Goal: Information Seeking & Learning: Learn about a topic

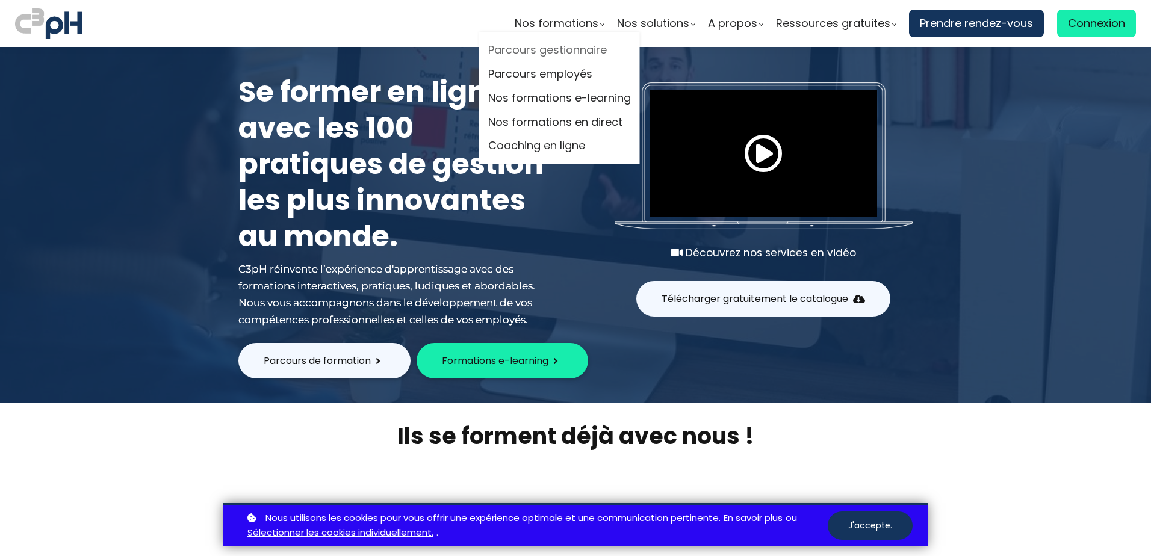
click at [560, 49] on link "Parcours gestionnaire" at bounding box center [559, 51] width 143 height 18
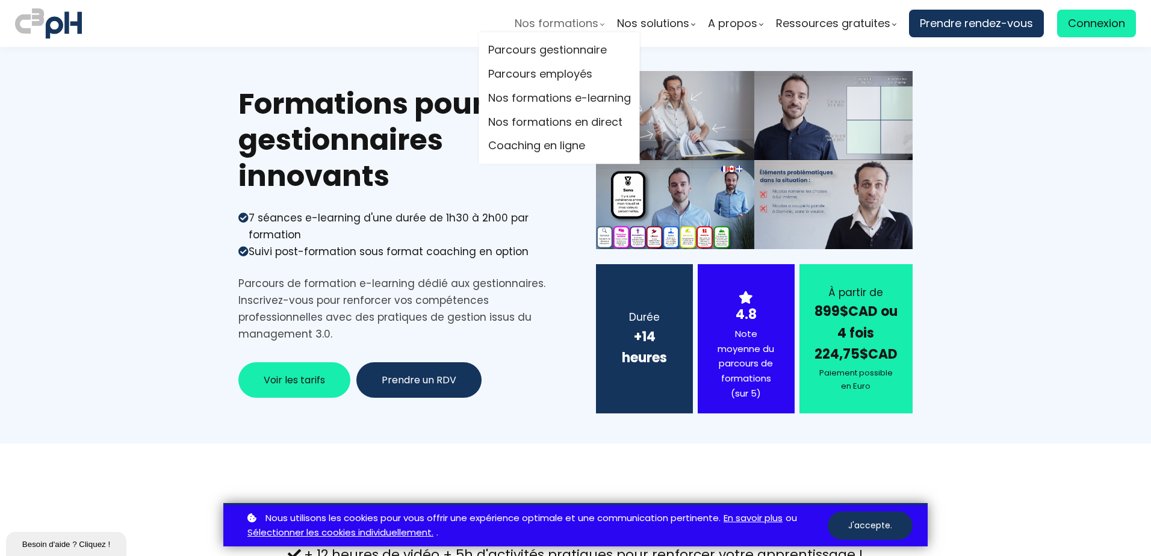
click at [592, 25] on span "Nos formations" at bounding box center [557, 23] width 84 height 18
click at [554, 97] on link "Nos formations e-learning" at bounding box center [559, 98] width 143 height 18
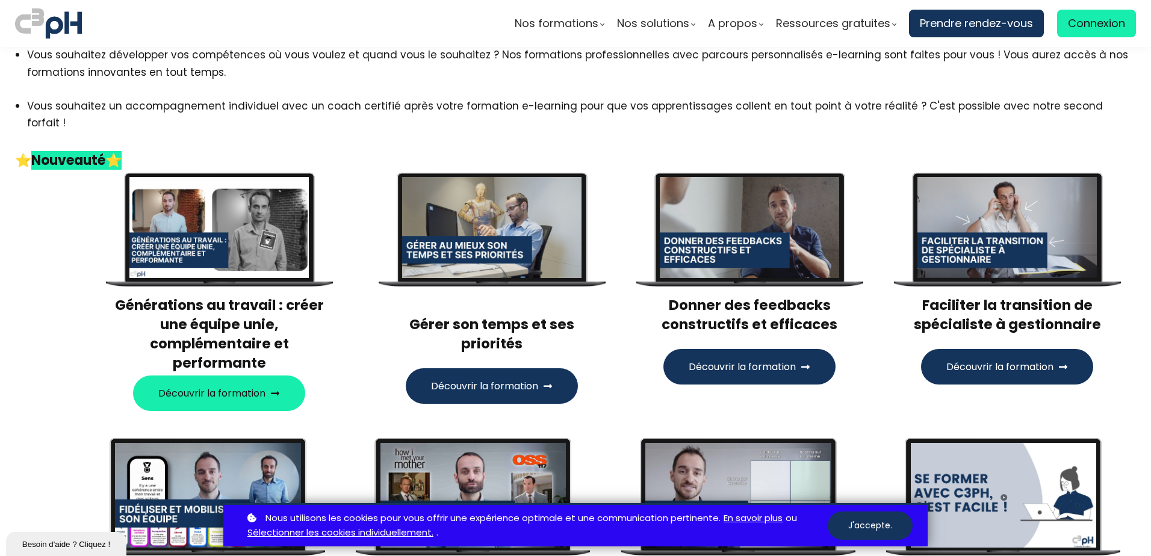
scroll to position [60, 0]
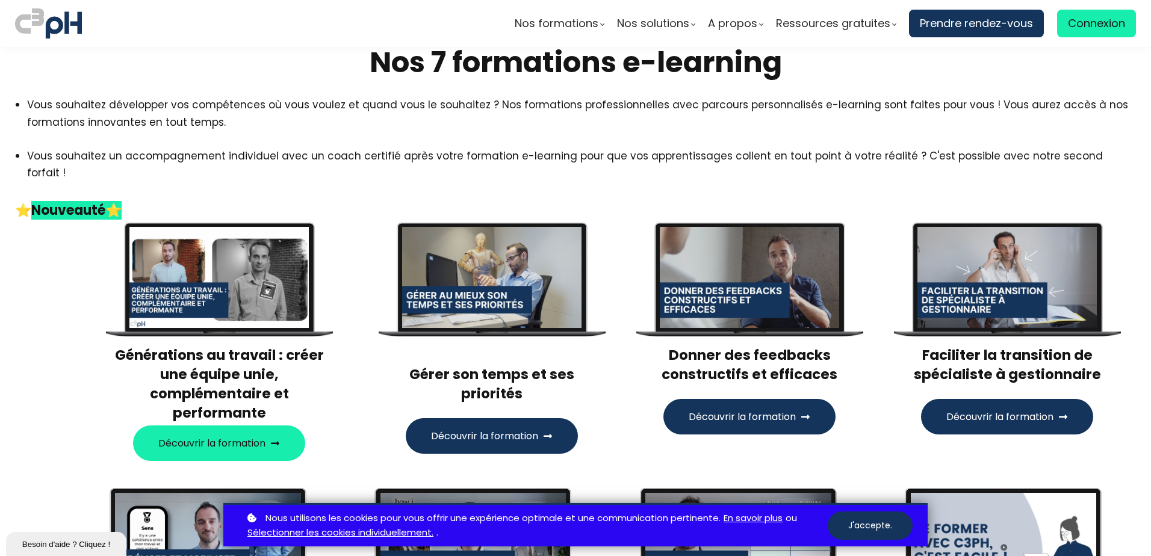
click at [260, 289] on div at bounding box center [219, 277] width 180 height 101
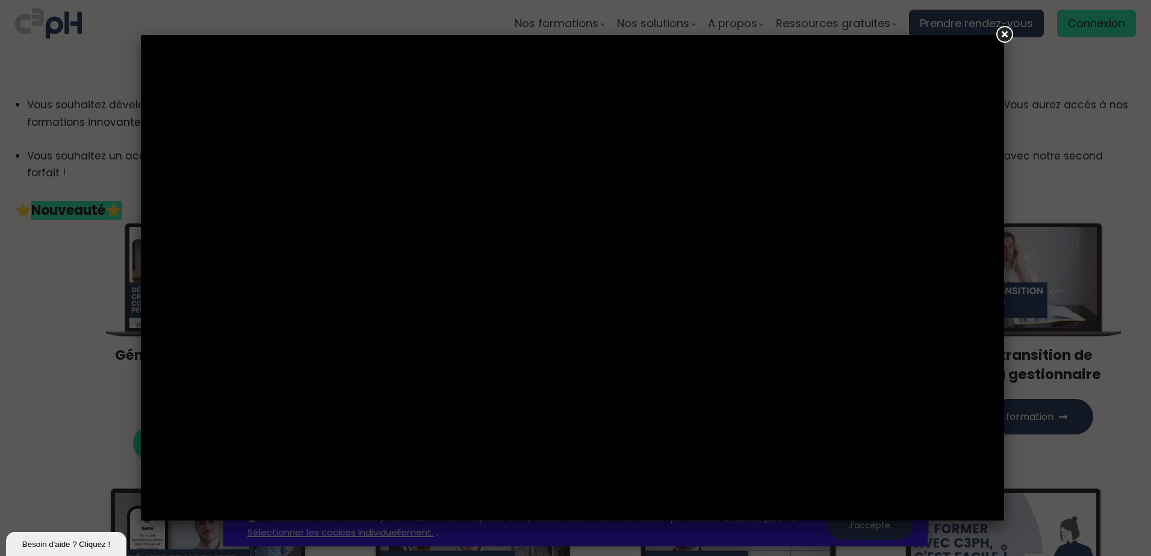
click at [1005, 35] on link at bounding box center [1004, 35] width 22 height 22
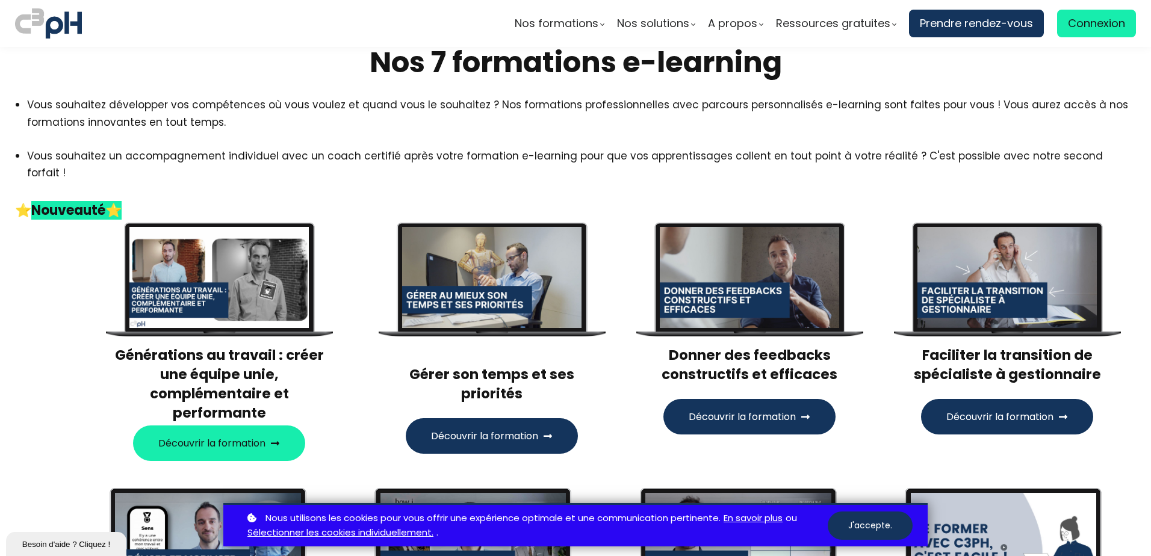
click at [212, 355] on h3 "Générations au travail : créer une équipe unie, complémentaire et performante" at bounding box center [218, 384] width 227 height 78
click at [213, 436] on span "Découvrir la formation" at bounding box center [211, 443] width 107 height 15
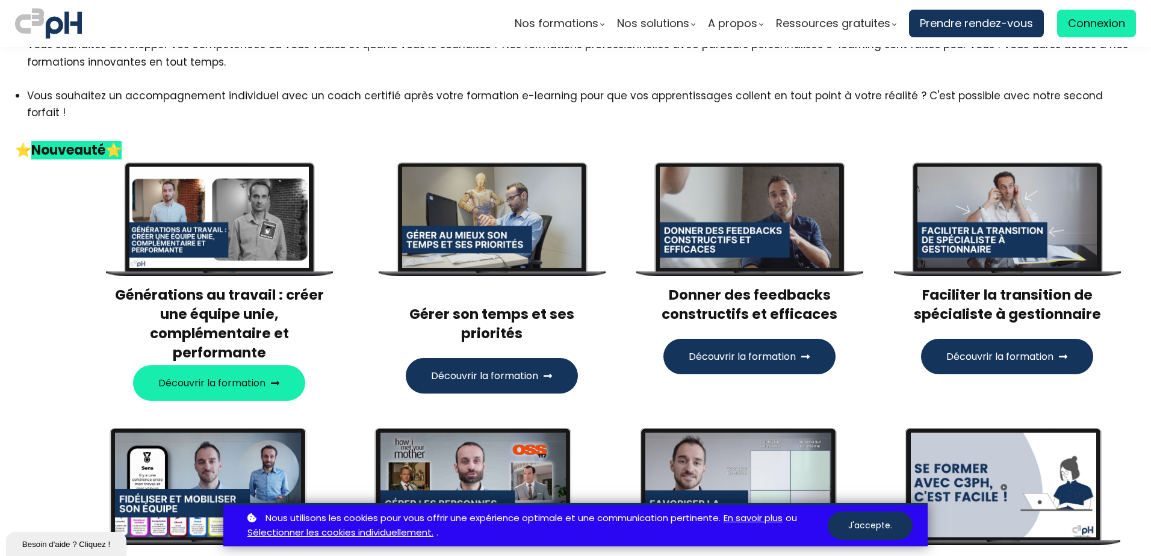
scroll to position [301, 0]
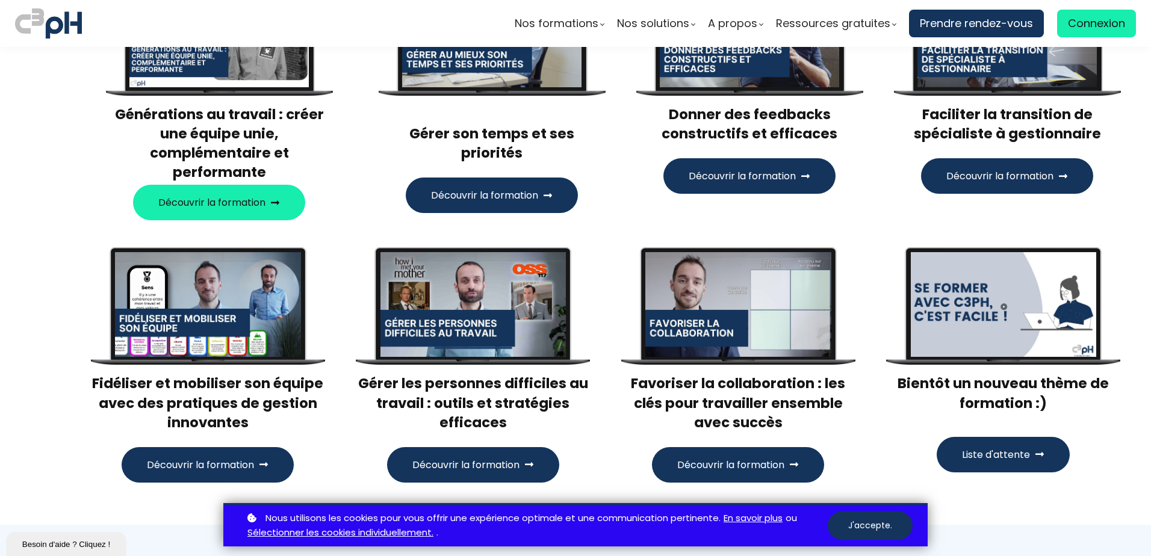
click at [493, 278] on div at bounding box center [473, 304] width 186 height 105
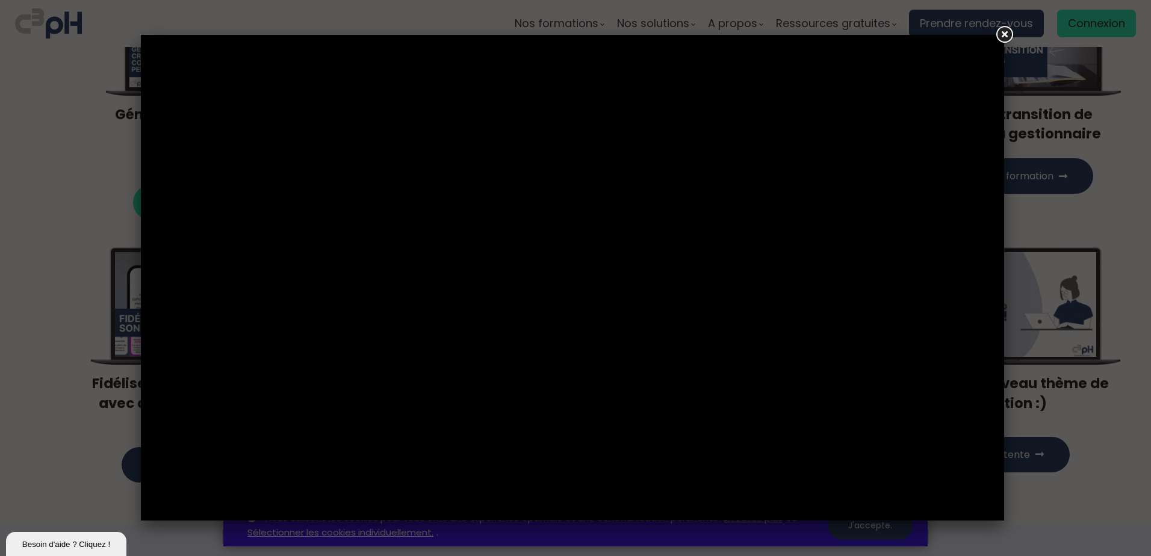
click at [1003, 35] on link at bounding box center [1004, 35] width 22 height 22
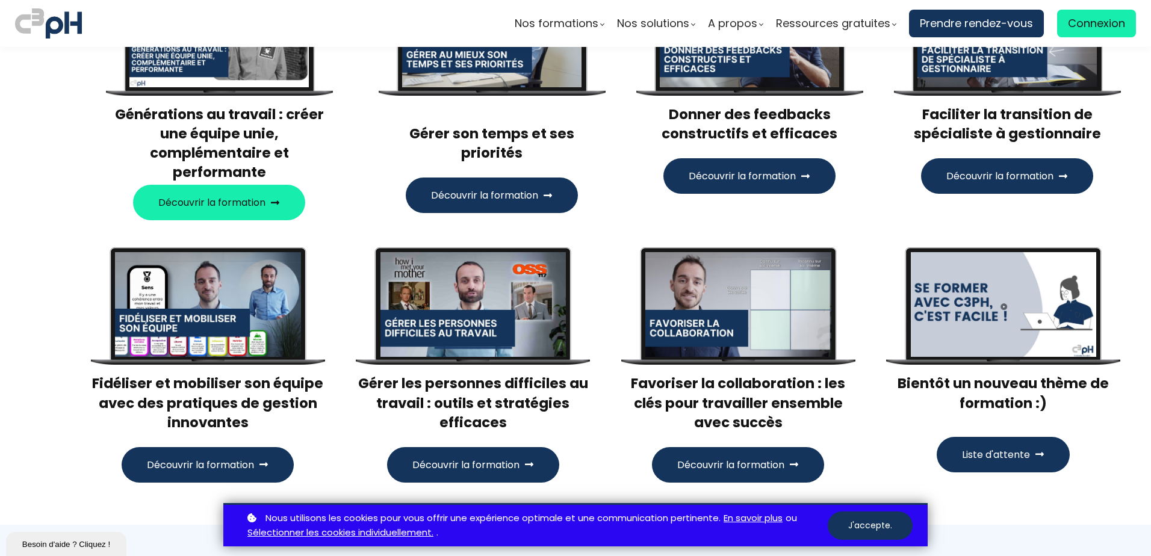
click at [441, 457] on span "Découvrir la formation" at bounding box center [465, 464] width 107 height 15
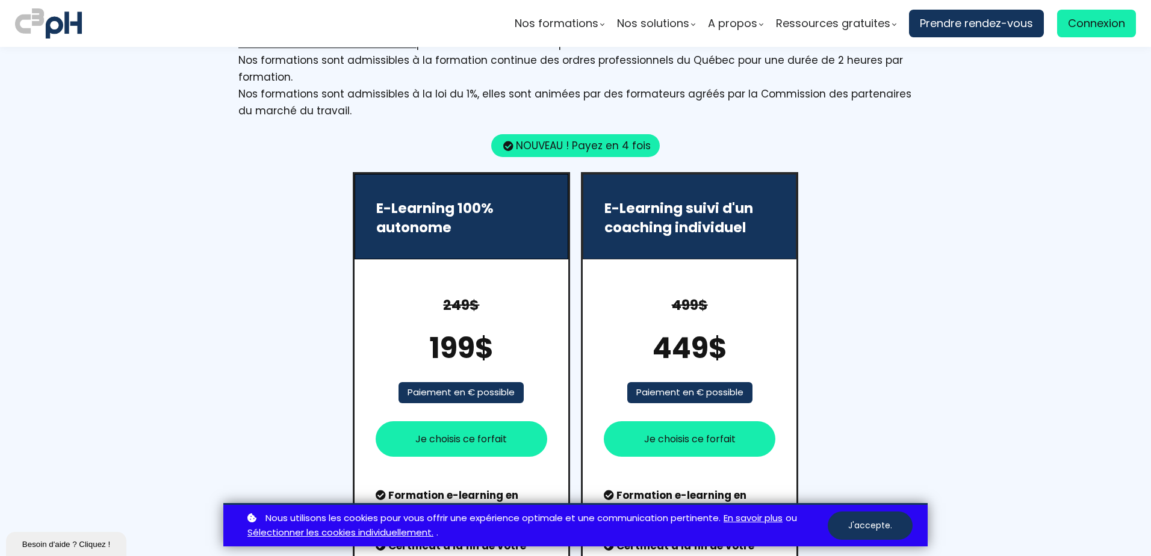
scroll to position [2166, 0]
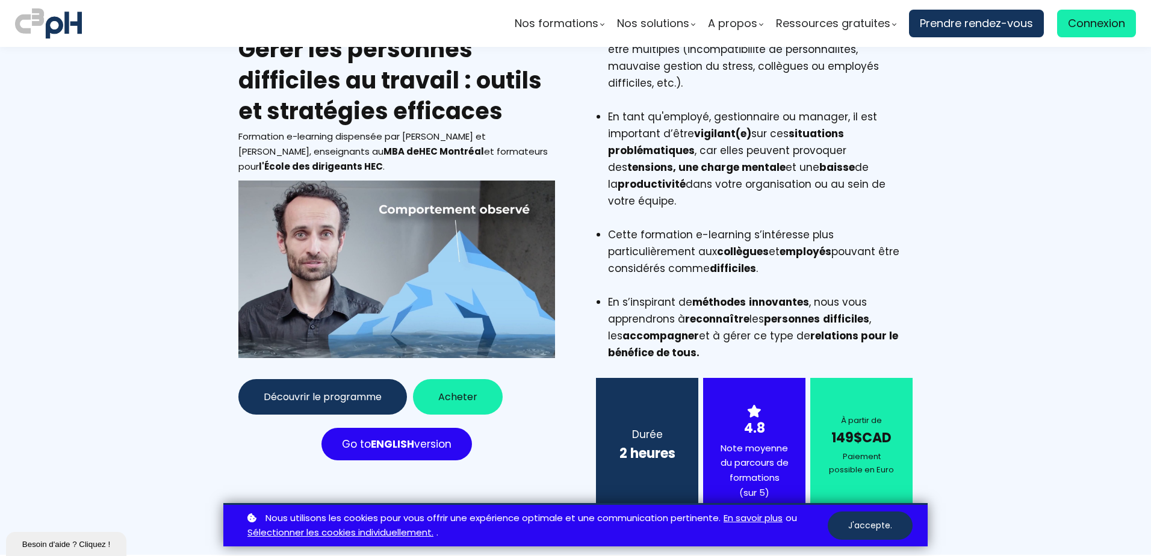
scroll to position [60, 0]
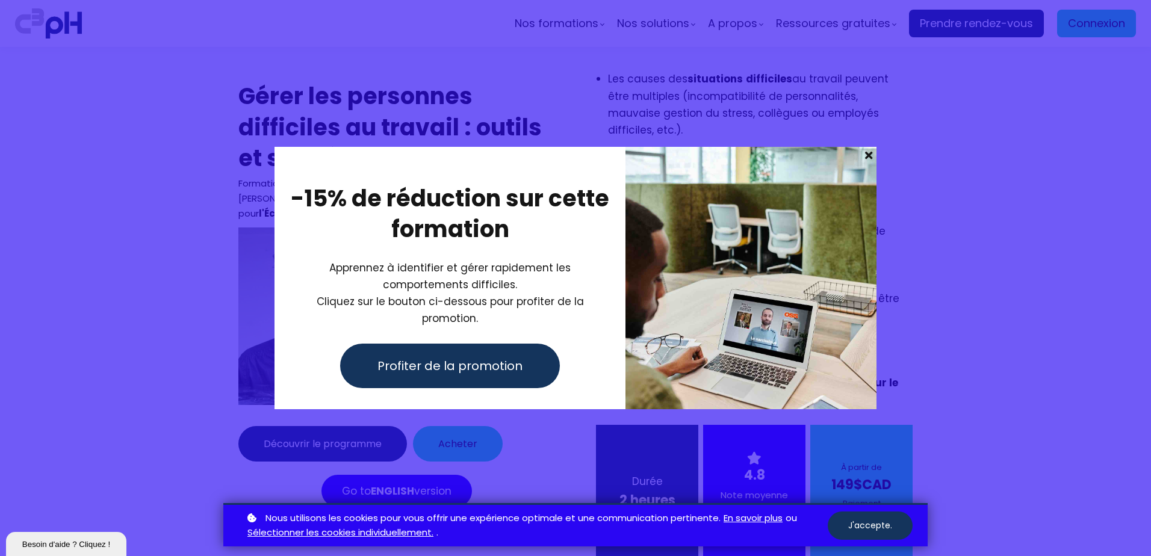
click at [870, 160] on span at bounding box center [869, 155] width 16 height 17
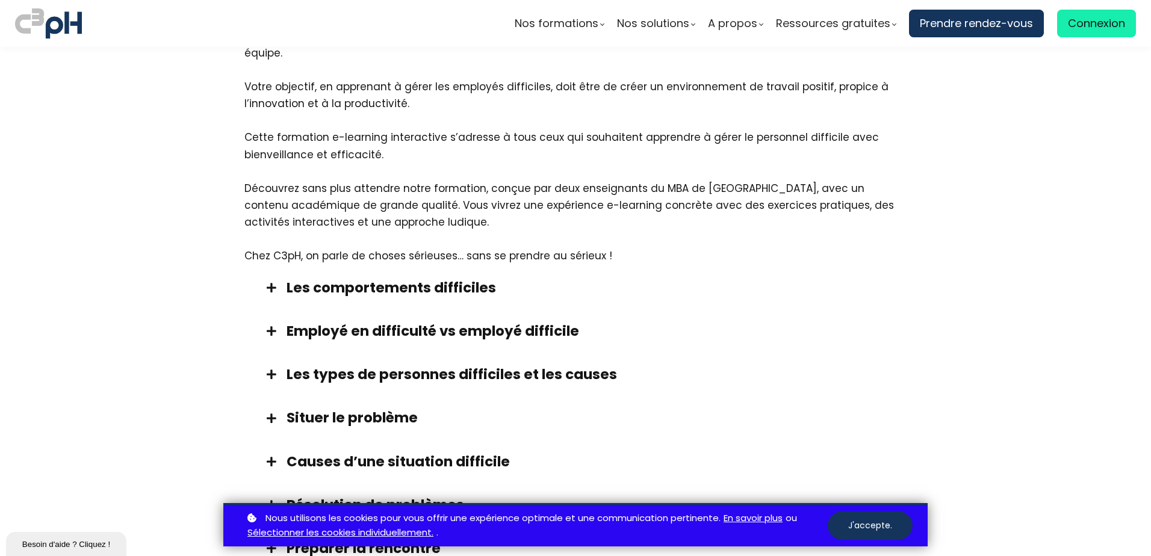
scroll to position [903, 0]
